Goal: Information Seeking & Learning: Find specific fact

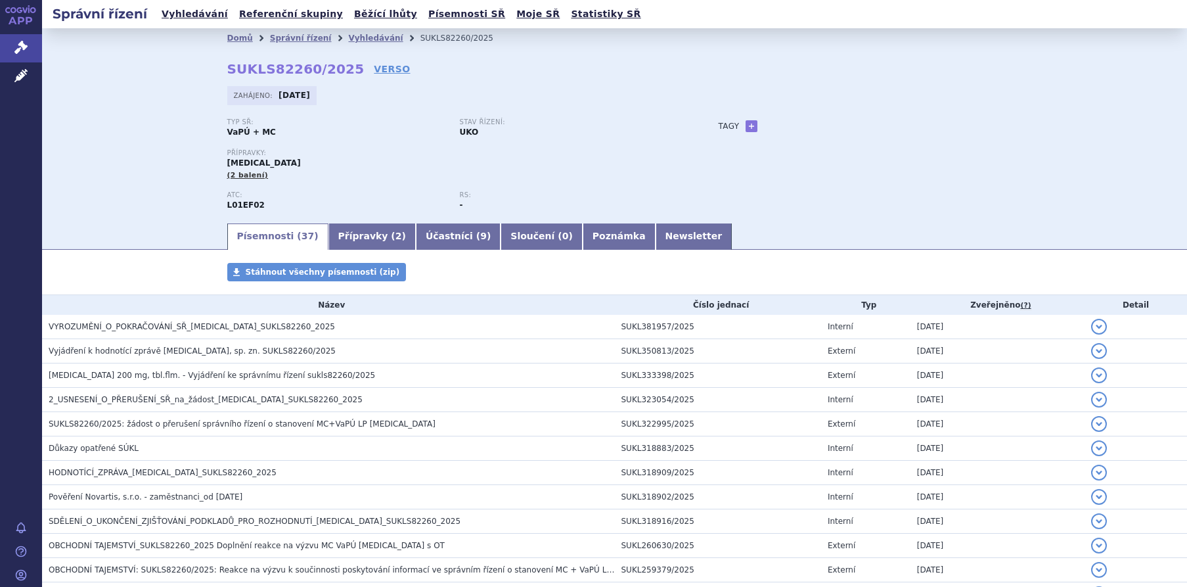
click at [149, 331] on span "VYROZUMĚNÍ_O_POKRAČOVÁNÍ_SŘ_[MEDICAL_DATA]_SUKLS82260_2025" at bounding box center [192, 326] width 287 height 9
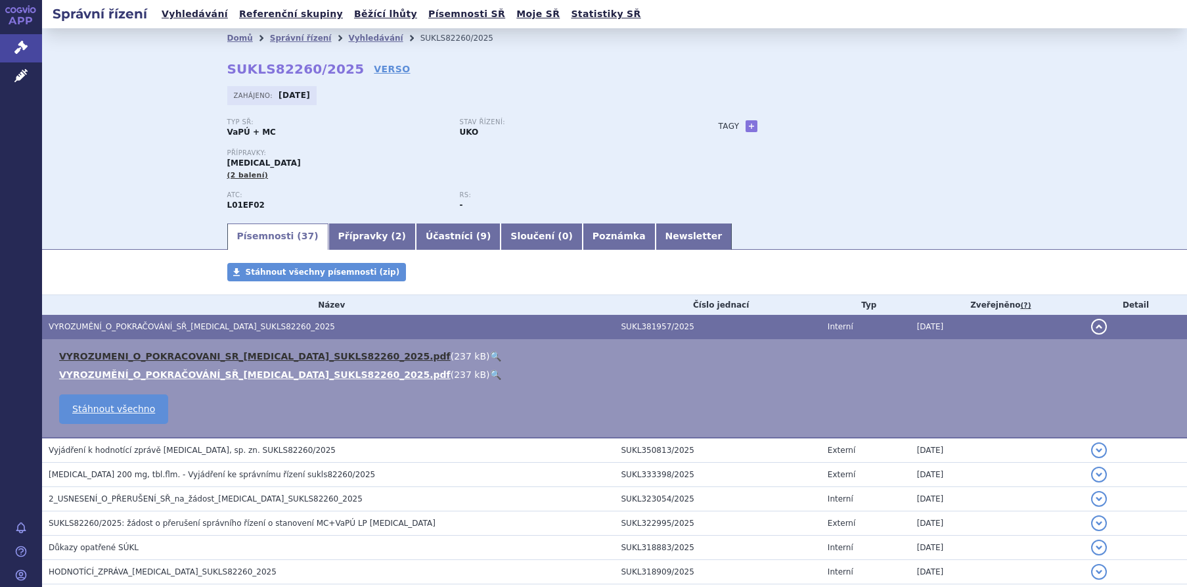
click at [153, 361] on link "VYROZUMENI_O_POKRACOVANI_SR_[MEDICAL_DATA]_SUKLS82260_2025.pdf" at bounding box center [255, 356] width 392 height 11
click at [1122, 108] on div "Domů Správní řízení Vyhledávání SUKLS82260/2025 SUKLS82260/2025 VERSO Zahájeno:…" at bounding box center [614, 124] width 1145 height 193
click at [180, 356] on link "VYROZUMENI_O_POKRACOVANI_SR_KISQALI_SUKLS82260_2025.pdf" at bounding box center [255, 356] width 392 height 11
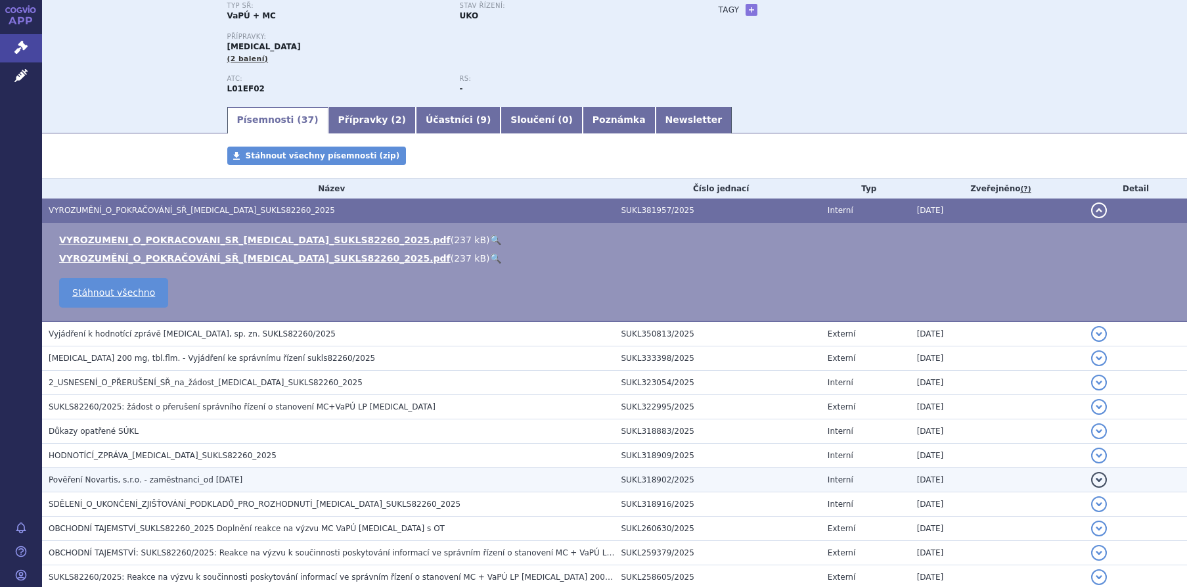
scroll to position [131, 0]
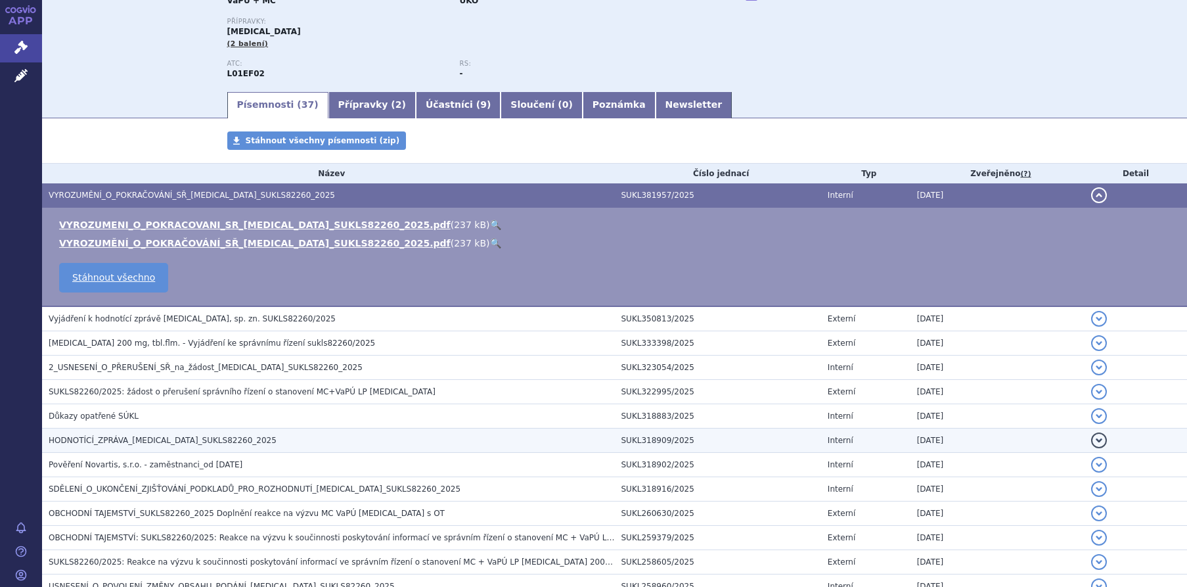
click at [104, 440] on span "HODNOTÍCÍ_ZPRÁVA_[MEDICAL_DATA]_SUKLS82260_2025" at bounding box center [163, 440] width 228 height 9
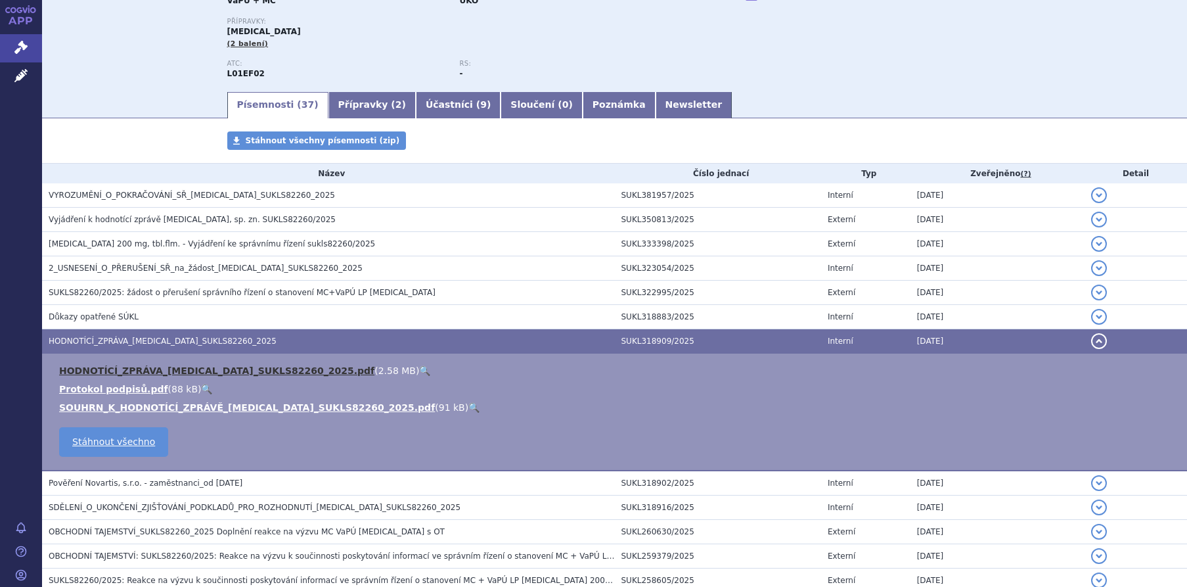
click at [122, 372] on link "HODNOTÍCÍ_ZPRÁVA_[MEDICAL_DATA]_SUKLS82260_2025.pdf" at bounding box center [216, 370] width 315 height 11
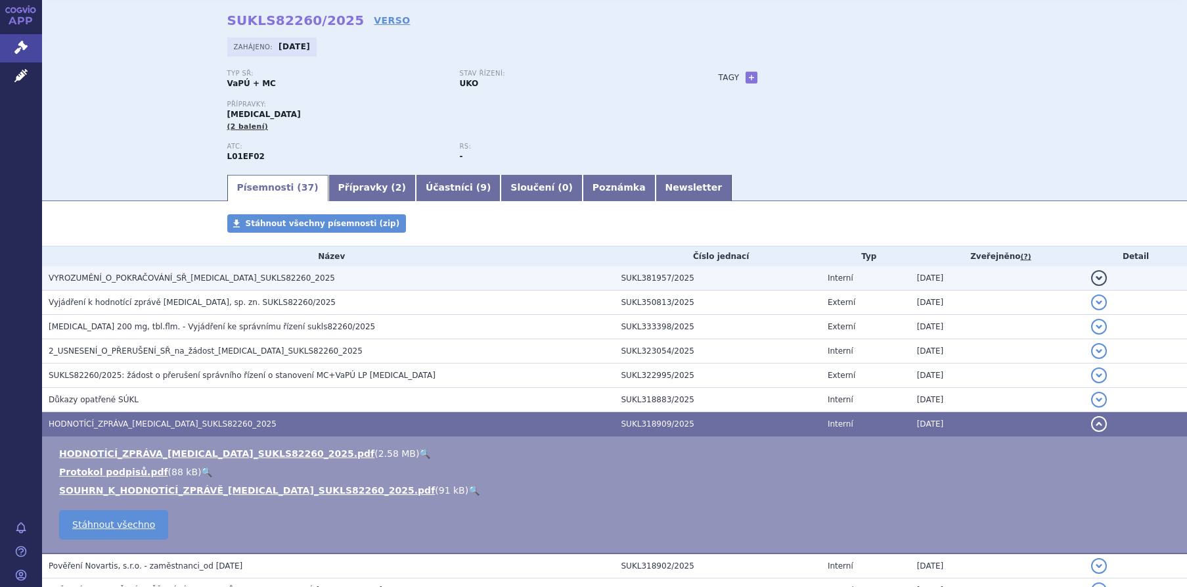
scroll to position [0, 0]
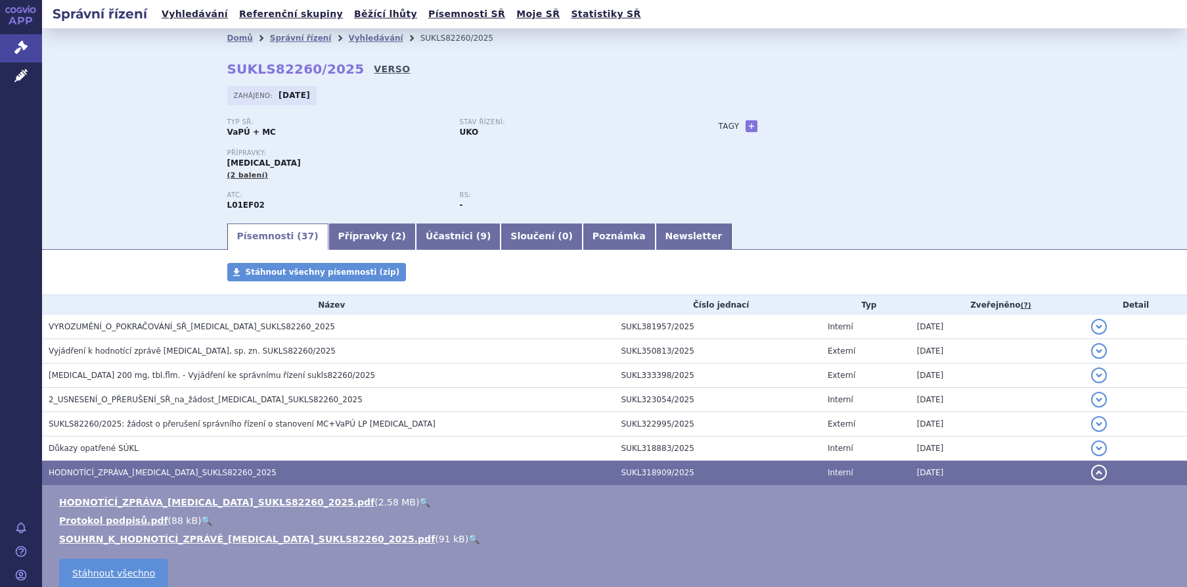
click at [374, 68] on link "VERSO" at bounding box center [392, 68] width 36 height 13
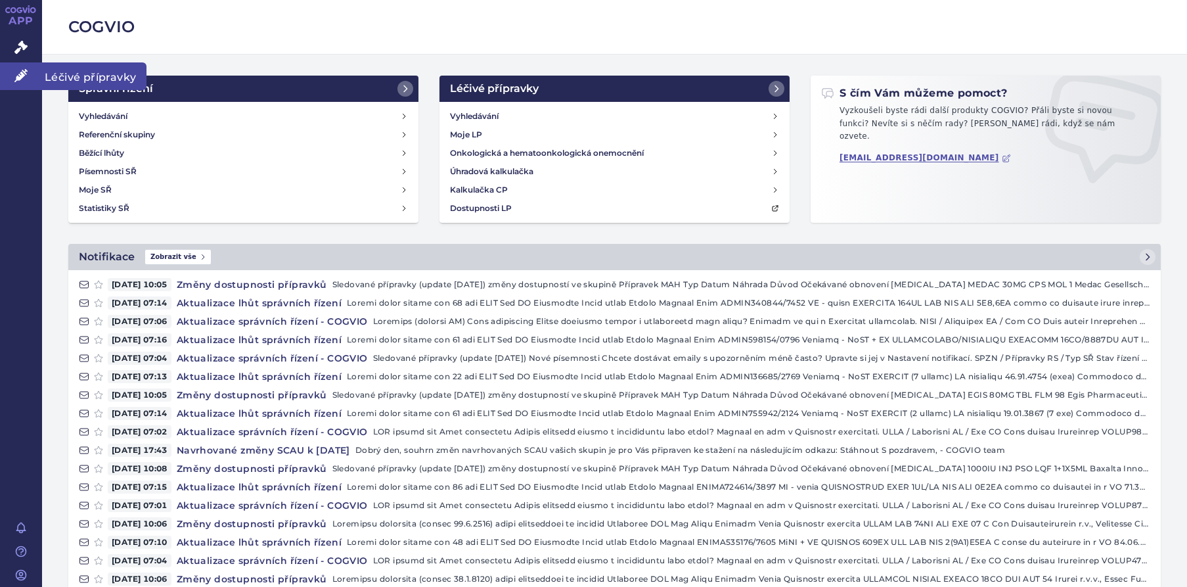
click at [19, 71] on icon at bounding box center [20, 75] width 13 height 13
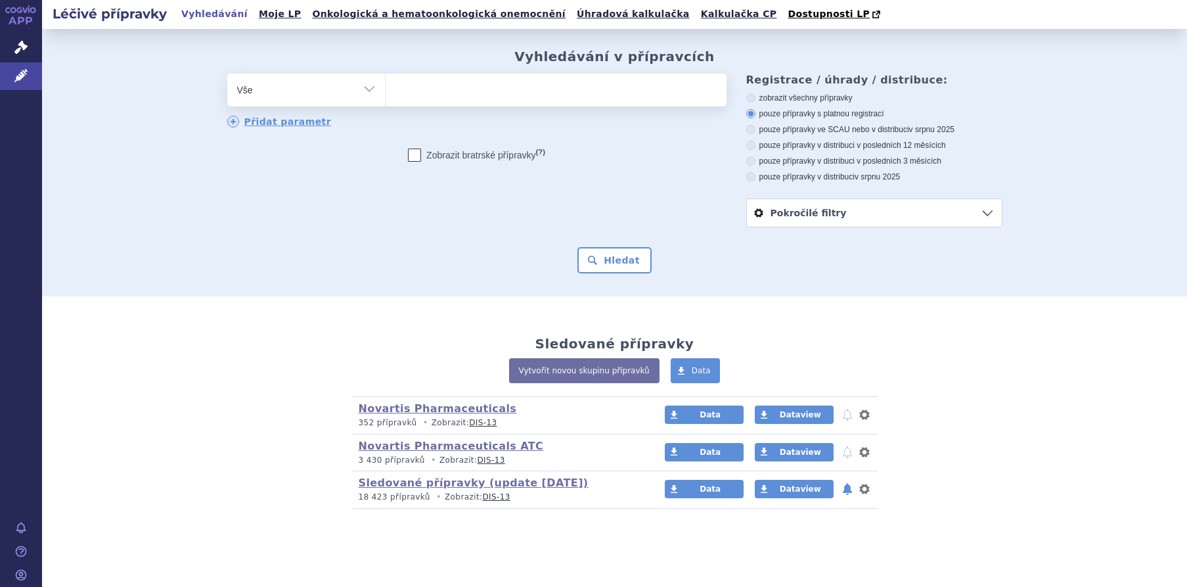
click at [453, 86] on ul at bounding box center [556, 88] width 341 height 28
click at [386, 86] on select at bounding box center [385, 89] width 1 height 33
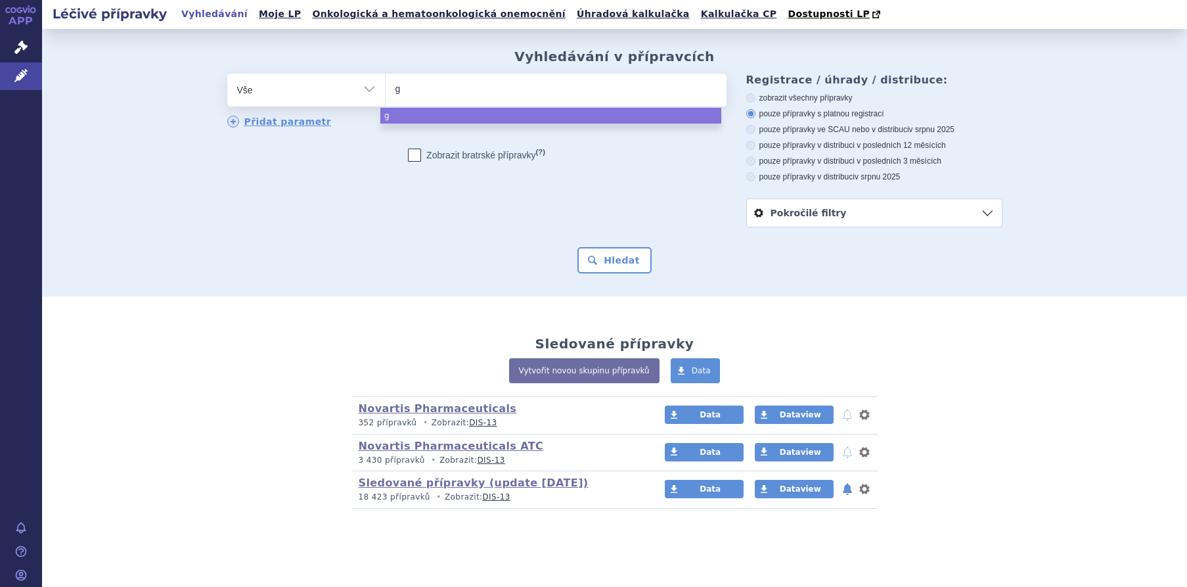
type input "gy"
type input "gyl"
type input "gyle"
type input "gylen"
type input "gyleni"
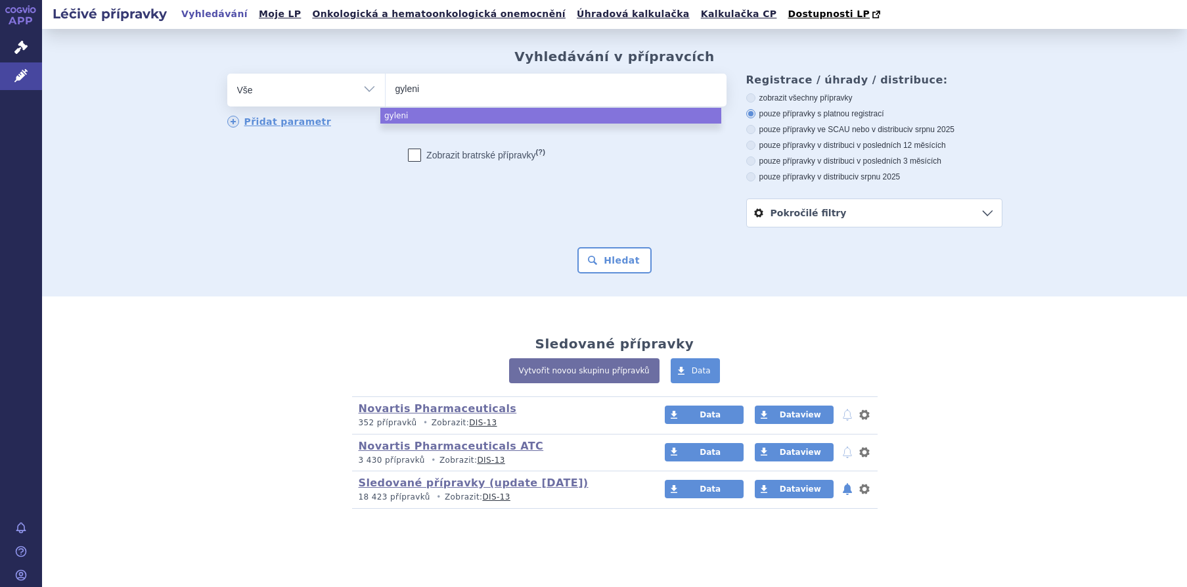
type input "gylen"
type input "gyle"
type input "gy"
type input "g"
type input "gi"
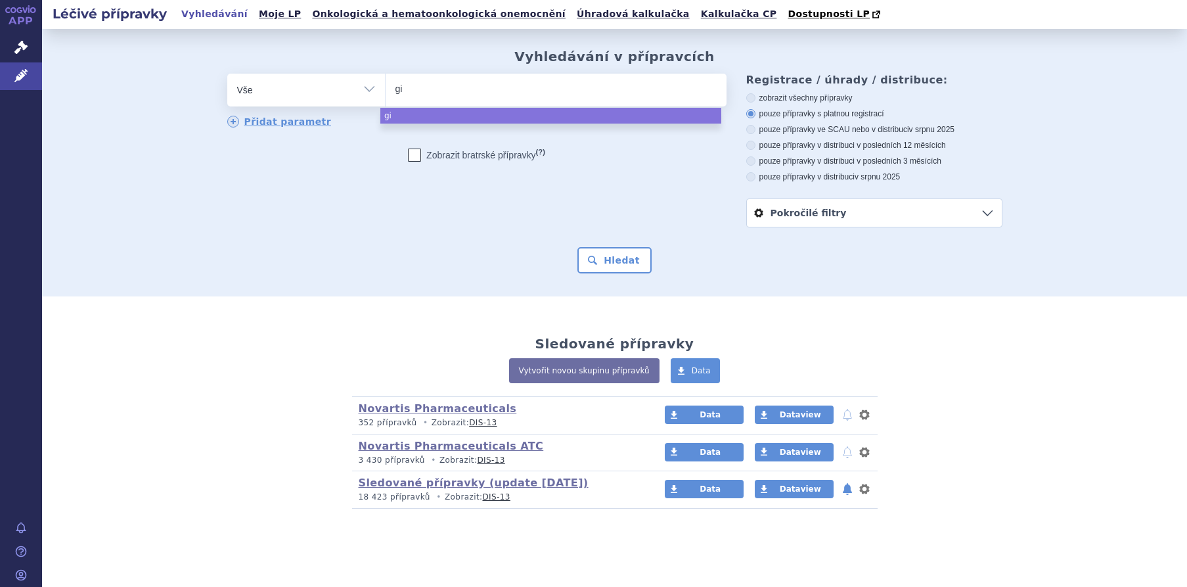
type input "gil"
type input "gile"
type input "gilen"
type input "gileny"
type input "[MEDICAL_DATA]"
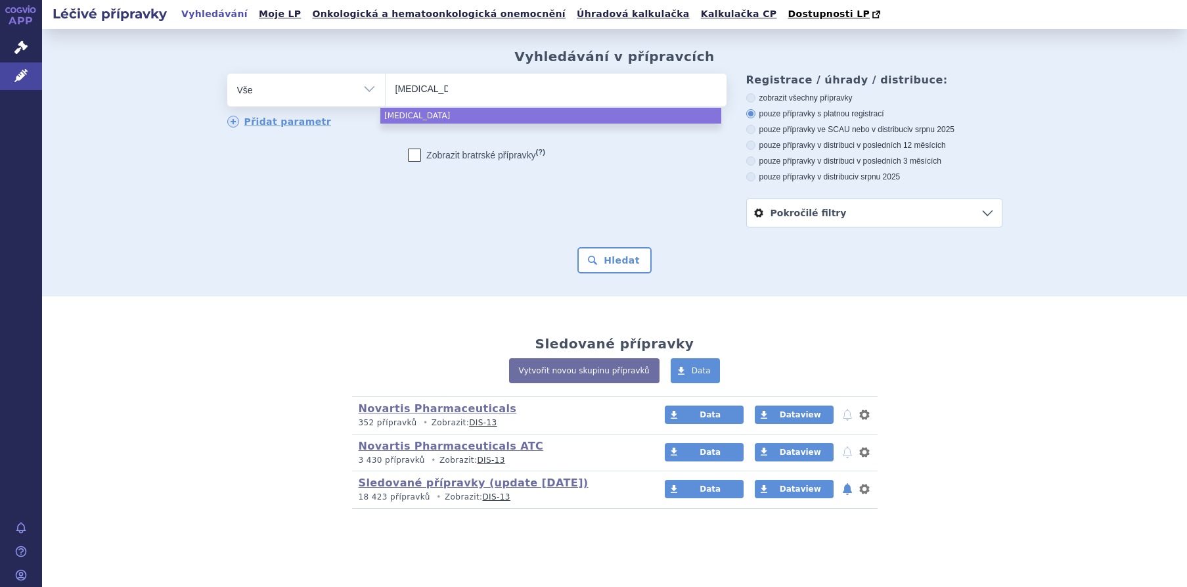
select select "[MEDICAL_DATA]"
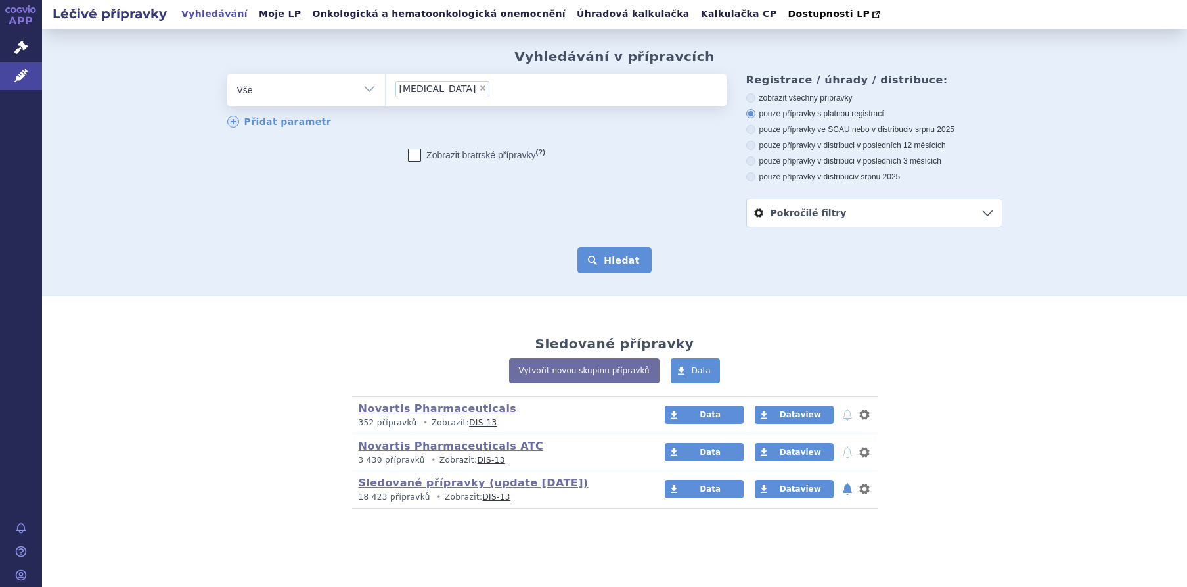
click at [595, 263] on button "Hledat" at bounding box center [615, 260] width 74 height 26
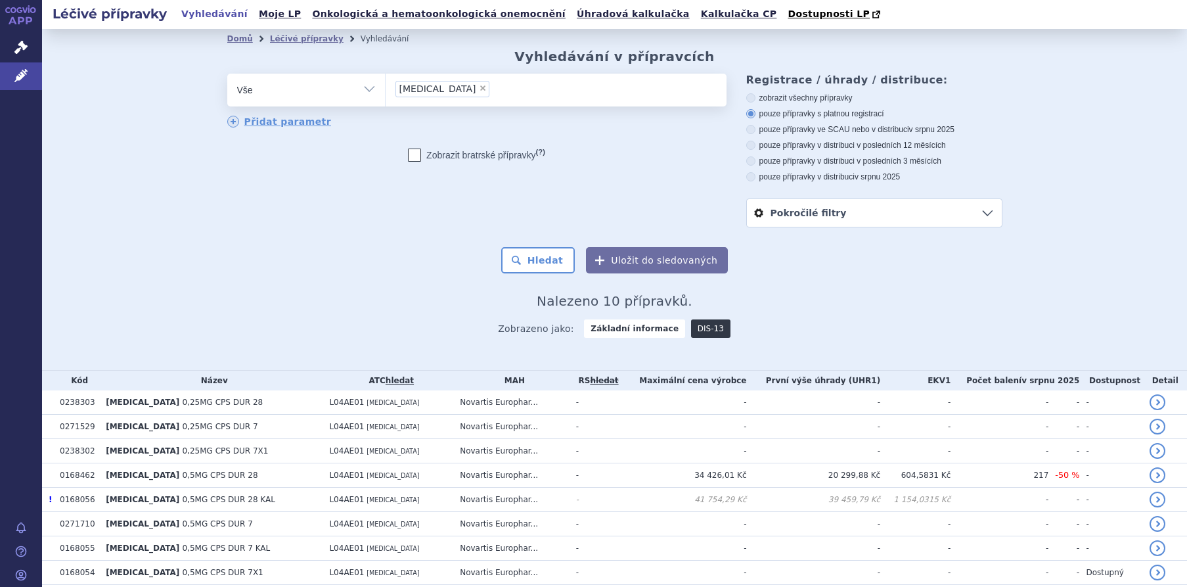
click at [697, 331] on link "DIS-13" at bounding box center [710, 328] width 39 height 18
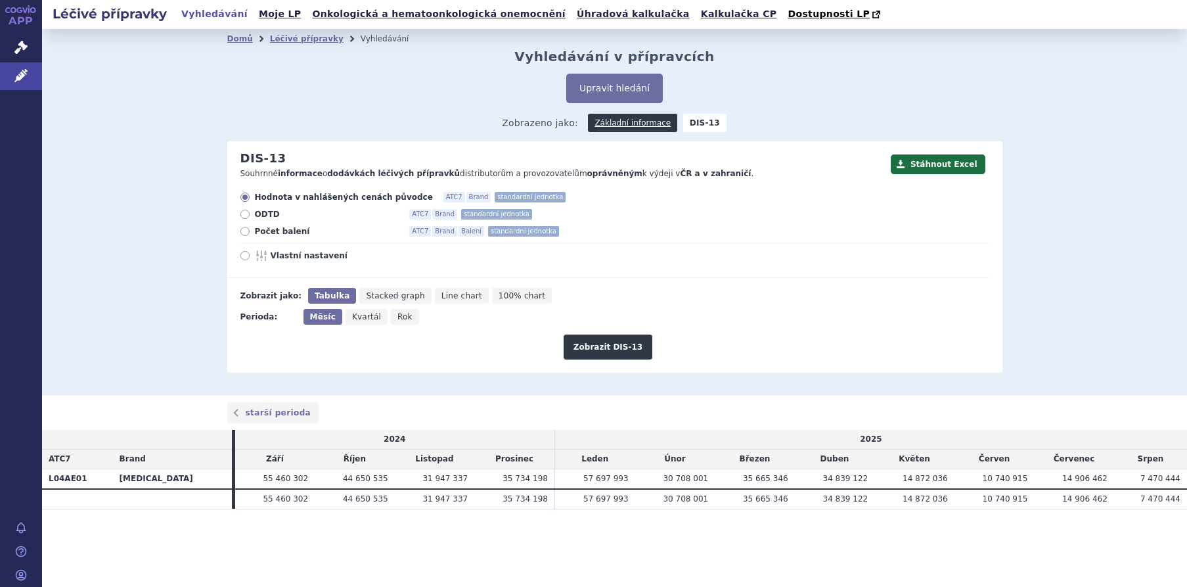
click at [258, 232] on span "Počet balení" at bounding box center [327, 231] width 145 height 11
click at [250, 232] on input "Počet balení ATC7 Brand Balení standardní jednotka" at bounding box center [246, 233] width 9 height 9
radio input "true"
click at [398, 317] on span "Rok" at bounding box center [405, 316] width 15 height 9
click at [392, 317] on input "Rok" at bounding box center [395, 313] width 9 height 9
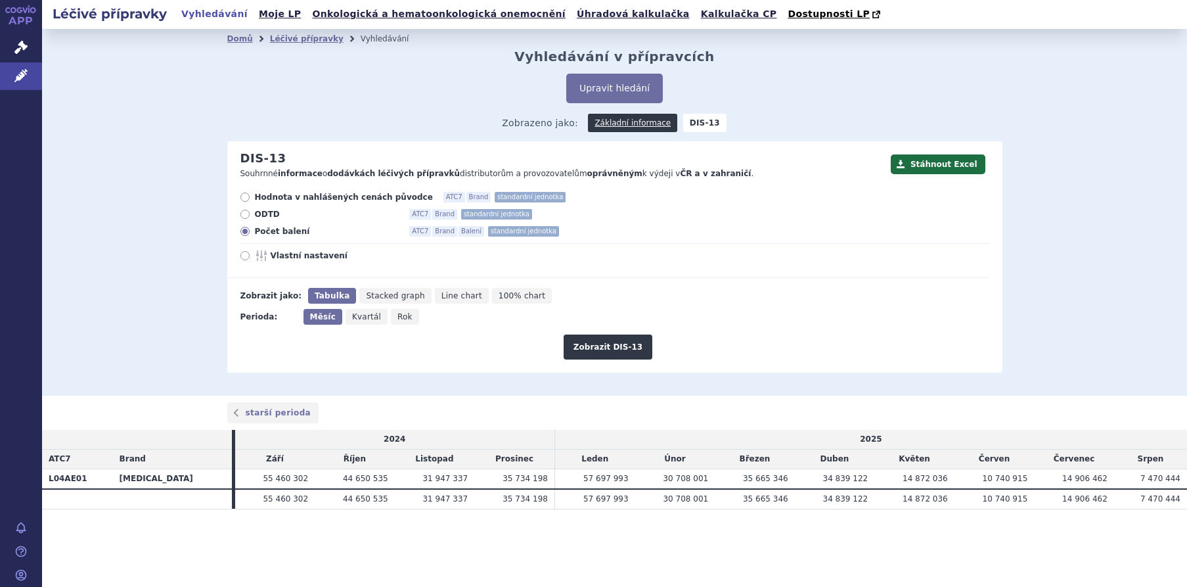
radio input "true"
click at [606, 345] on button "Zobrazit DIS-13" at bounding box center [608, 346] width 89 height 25
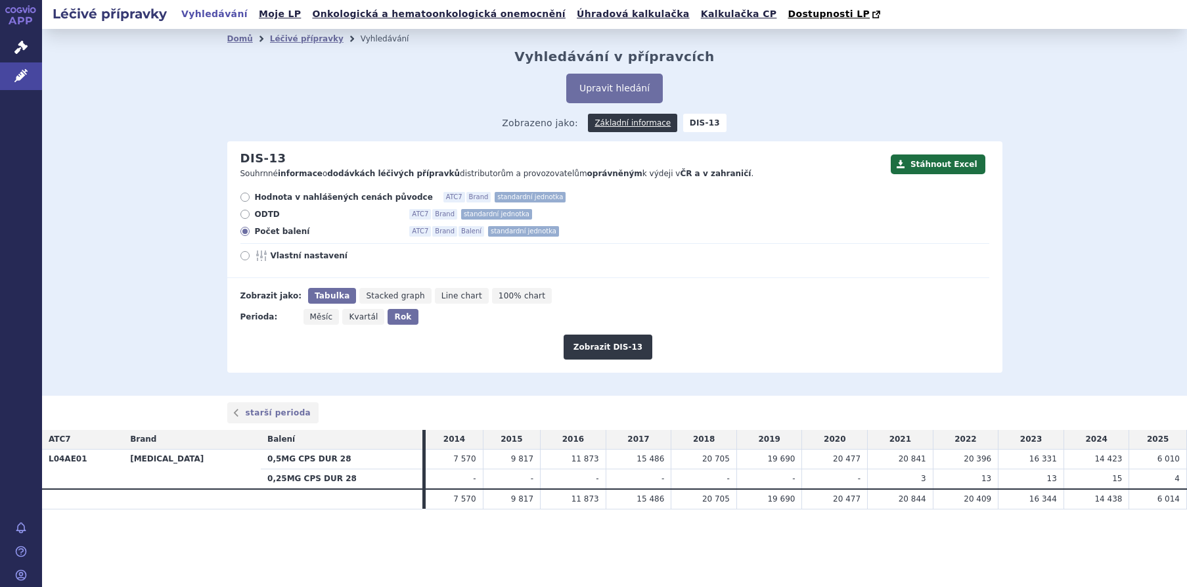
click at [319, 321] on span "Měsíc" at bounding box center [321, 316] width 23 height 9
click at [312, 317] on input "Měsíc" at bounding box center [308, 313] width 9 height 9
radio input "true"
click at [603, 344] on button "Zobrazit DIS-13" at bounding box center [608, 346] width 89 height 25
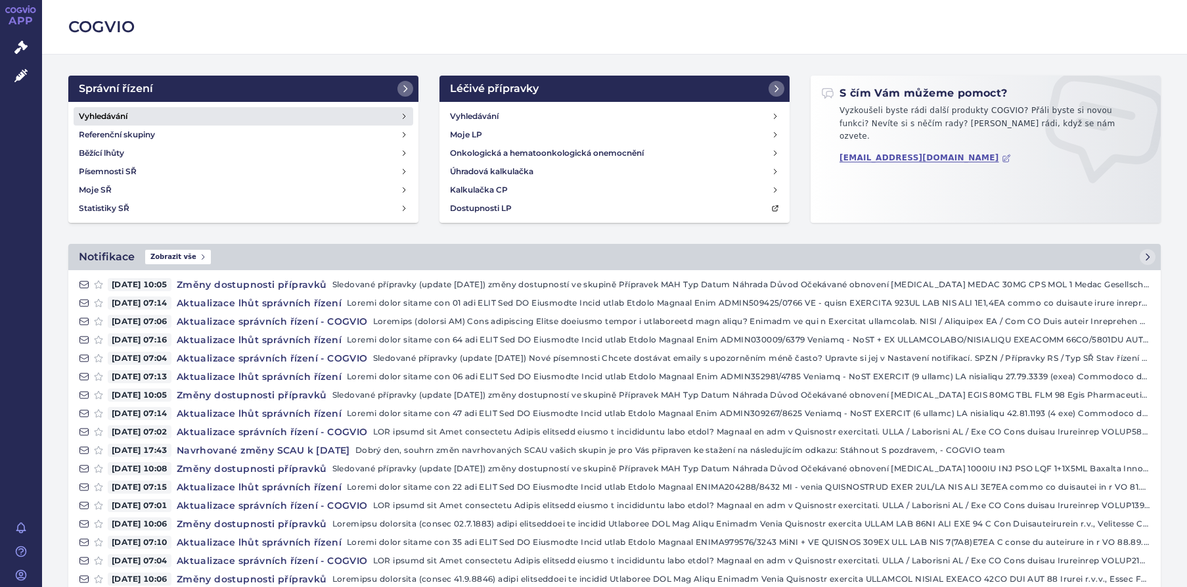
click at [114, 118] on h4 "Vyhledávání" at bounding box center [103, 116] width 49 height 13
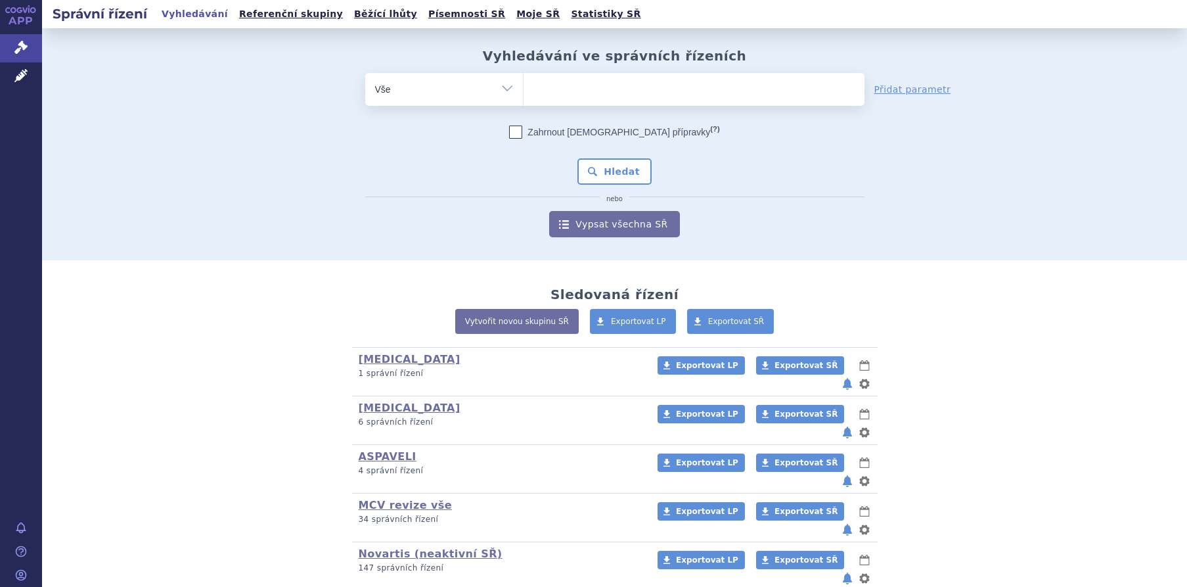
click at [561, 87] on ul at bounding box center [694, 87] width 341 height 28
click at [524, 87] on select at bounding box center [523, 88] width 1 height 33
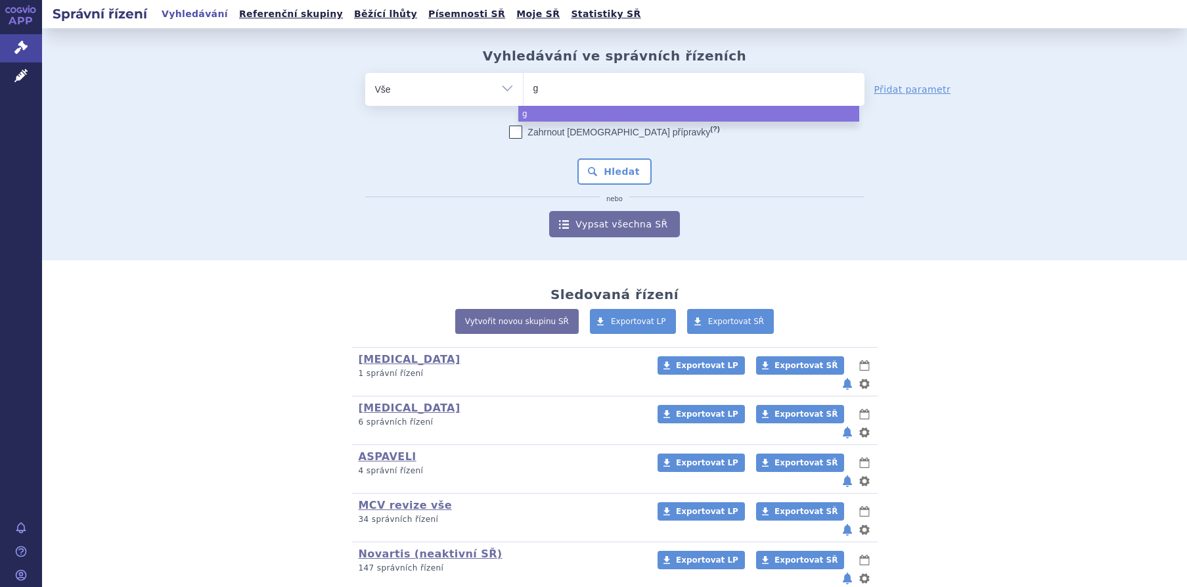
type input "gi"
type input "gil"
type input "gile"
type input "gilen"
type input "gileny"
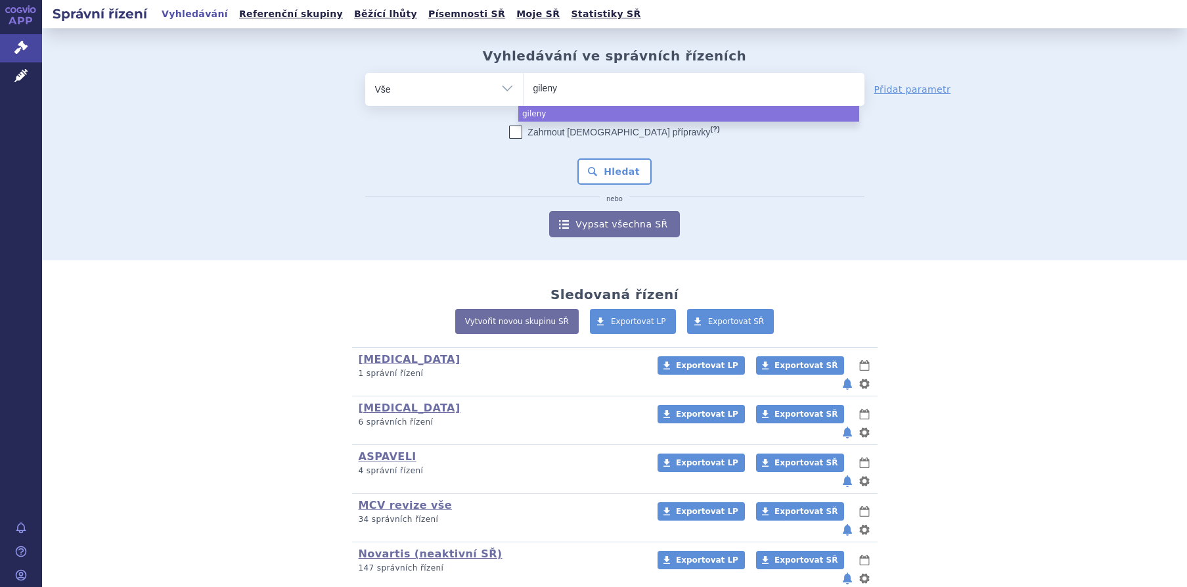
type input "gilenya"
select select "[MEDICAL_DATA]"
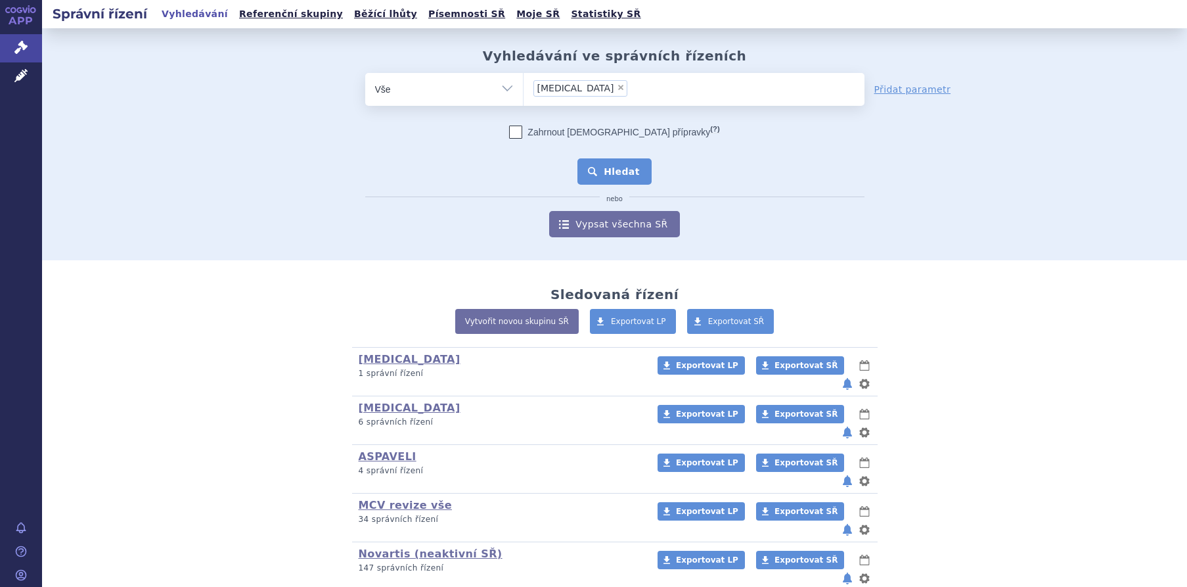
click at [610, 173] on button "Hledat" at bounding box center [615, 171] width 74 height 26
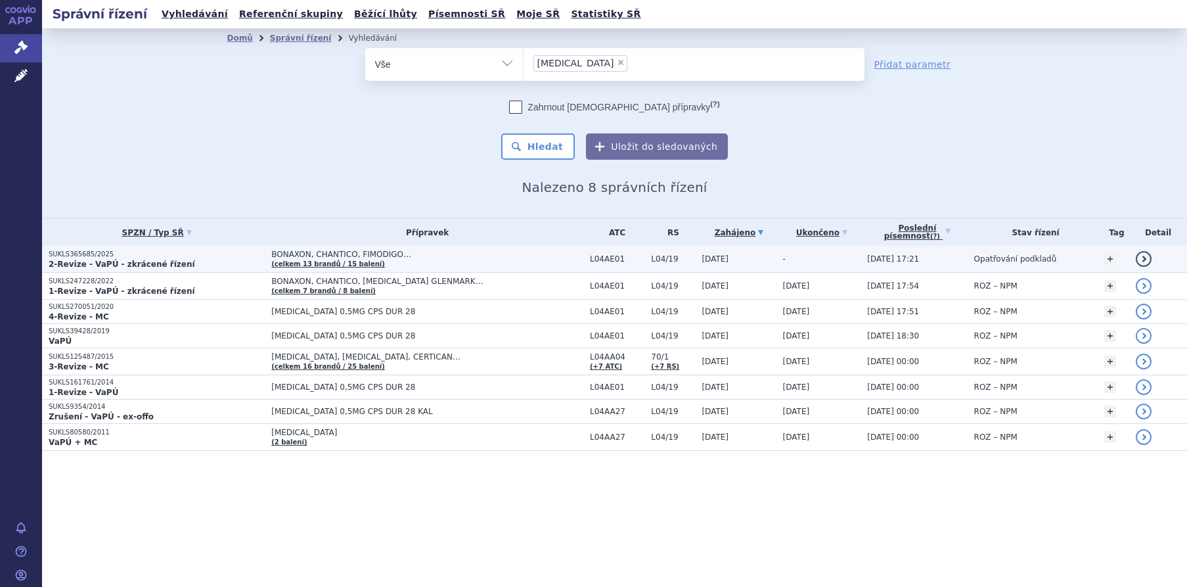
click at [79, 254] on p "SUKLS365685/2025" at bounding box center [157, 254] width 216 height 9
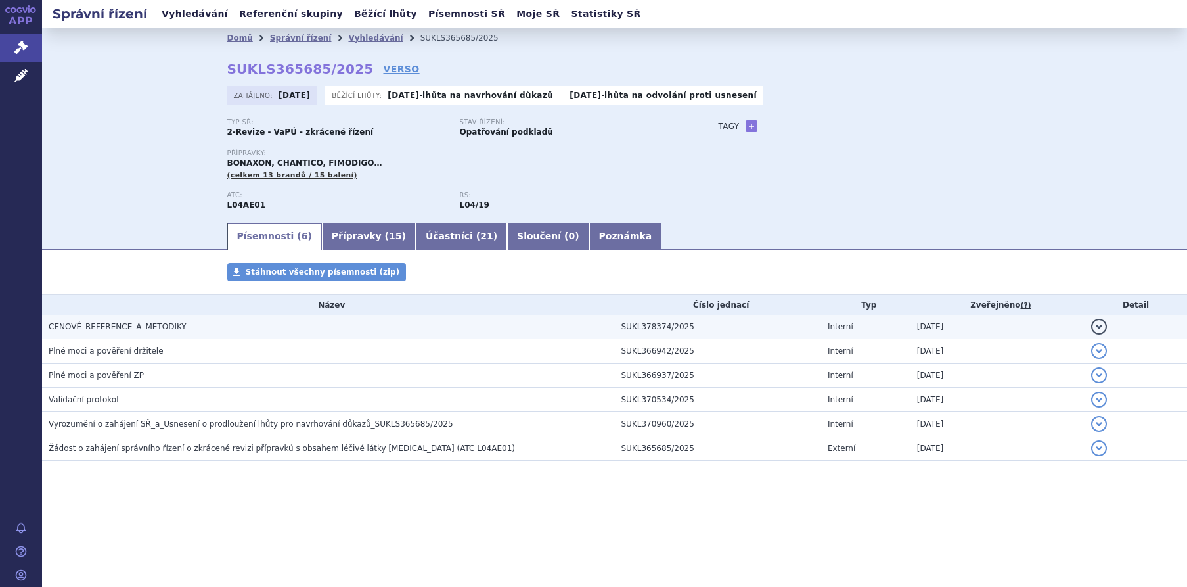
click at [93, 328] on span "CENOVÉ_REFERENCE_A_METODIKY" at bounding box center [118, 326] width 138 height 9
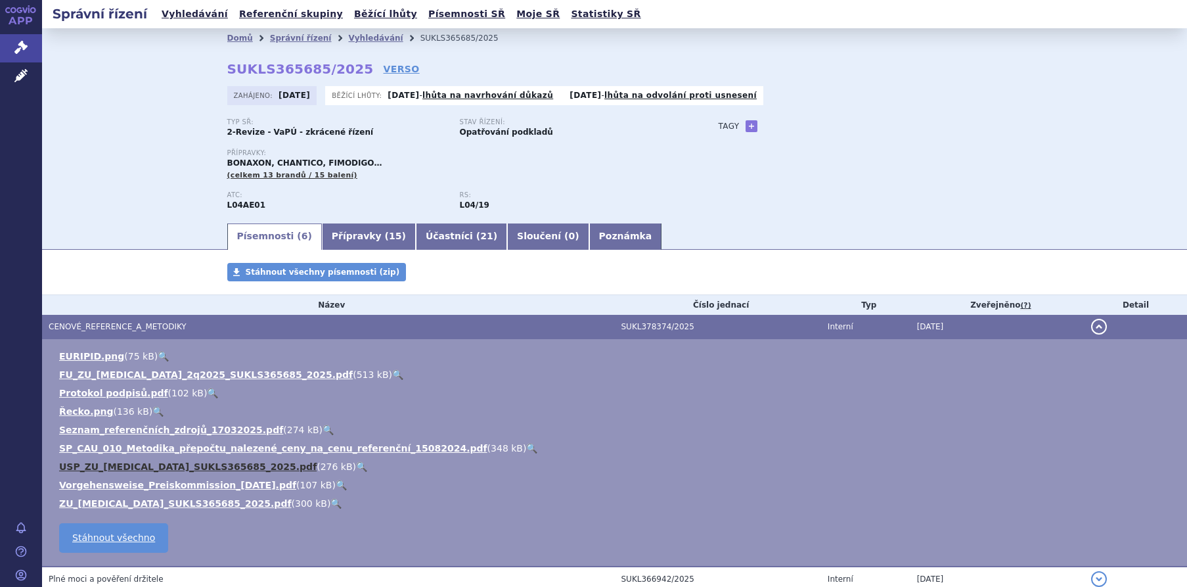
click at [112, 468] on link "USP_ZU_[MEDICAL_DATA]_SUKLS365685_2025.pdf" at bounding box center [188, 466] width 258 height 11
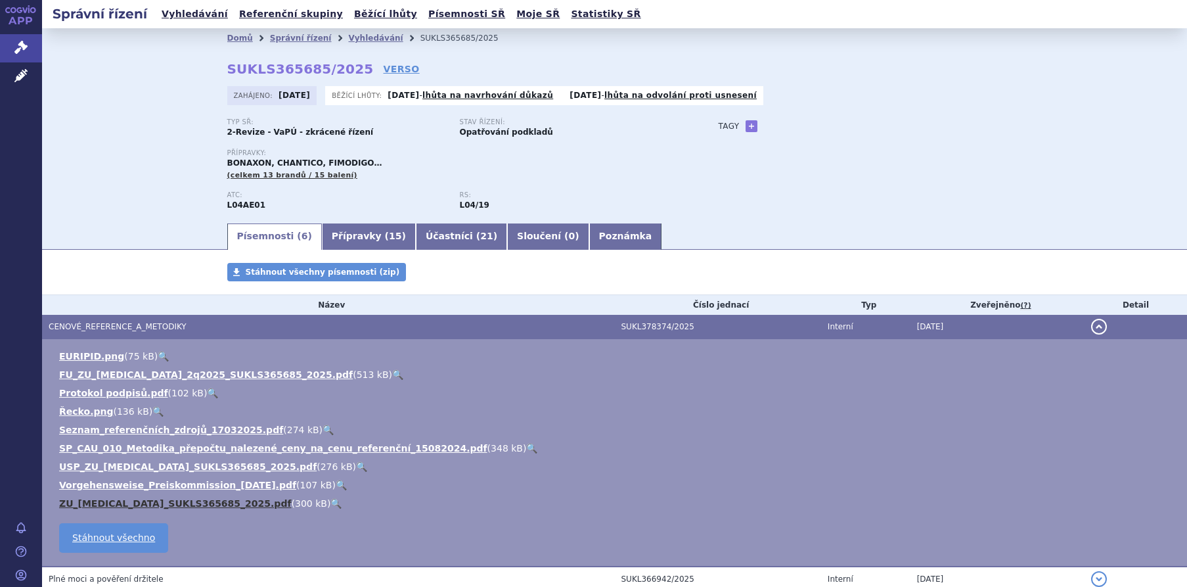
click at [100, 503] on link "ZU_fingolimod_SUKLS365685_2025.pdf" at bounding box center [175, 503] width 233 height 11
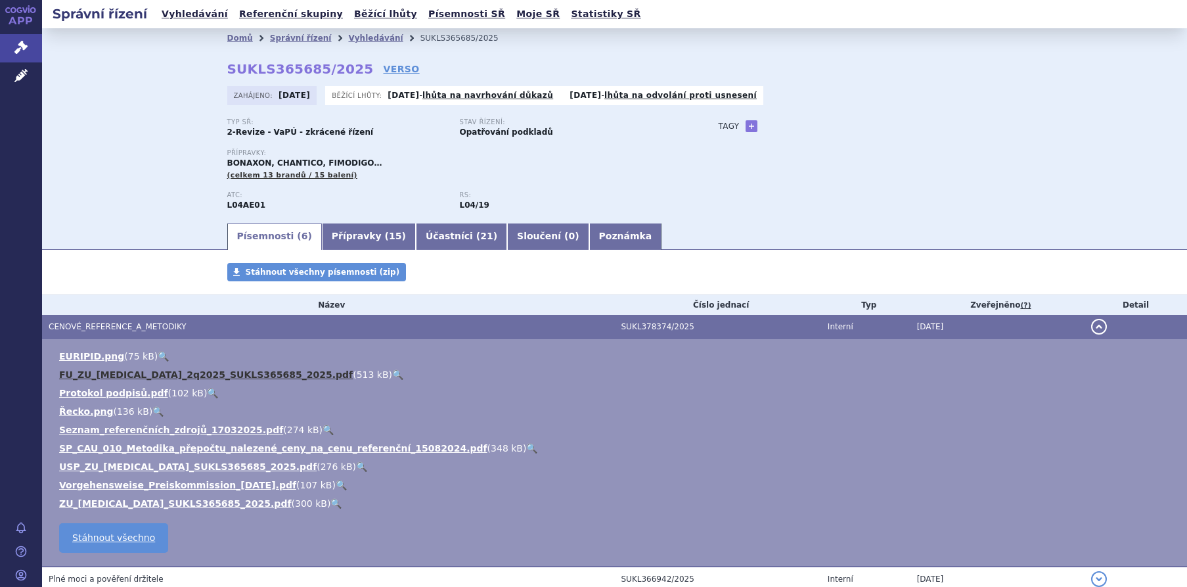
click at [118, 375] on link "FU_ZU_fingolimod_2q2025_SUKLS365685_2025.pdf" at bounding box center [206, 374] width 294 height 11
